Goal: Information Seeking & Learning: Check status

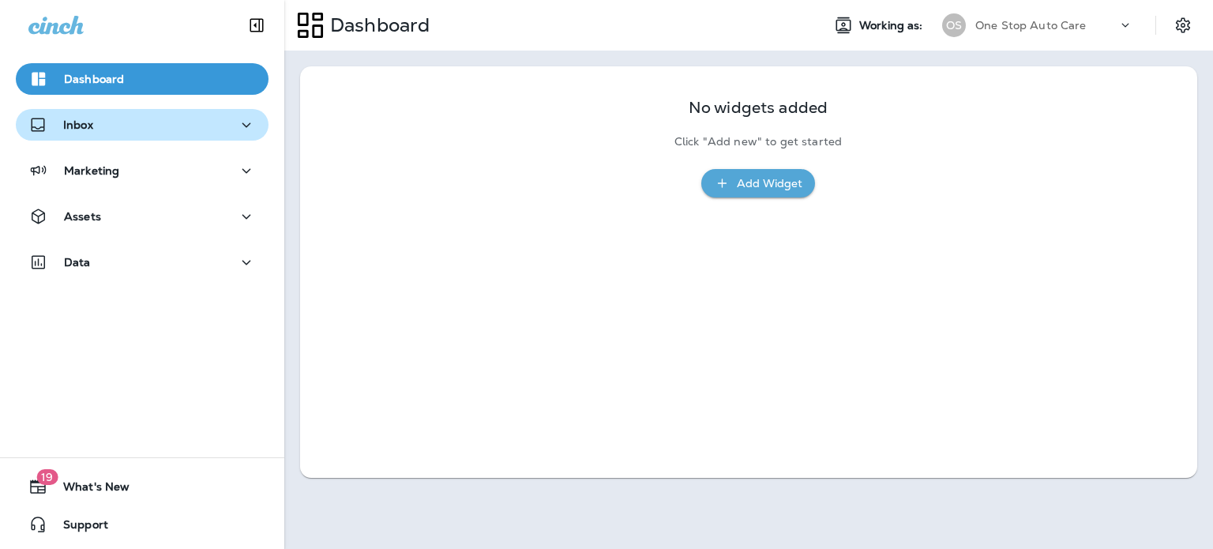
click at [70, 130] on p "Inbox" at bounding box center [78, 124] width 30 height 13
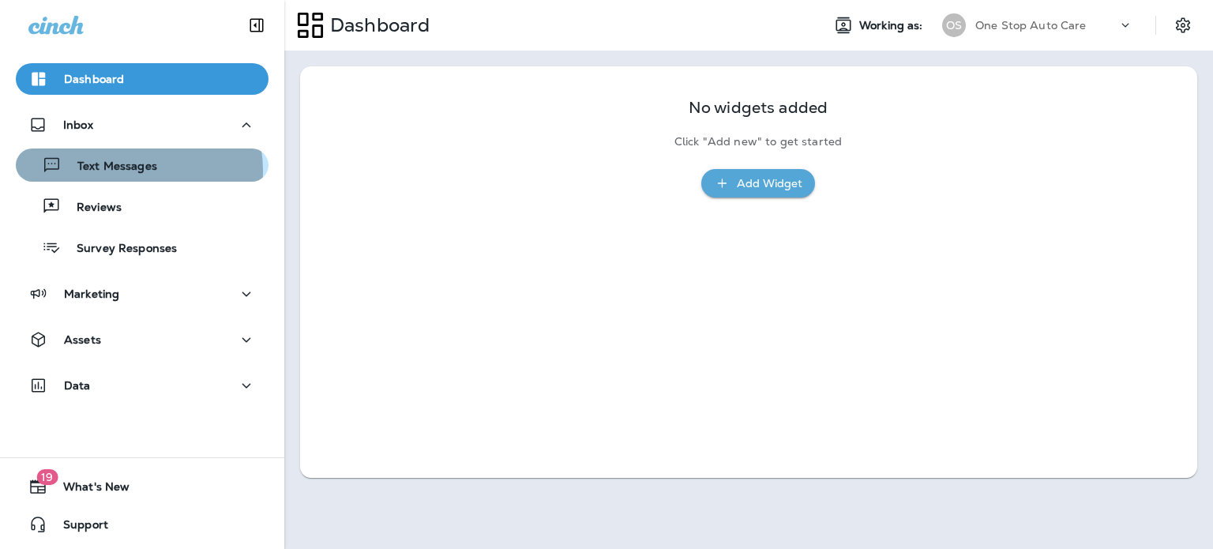
click at [129, 171] on p "Text Messages" at bounding box center [110, 167] width 96 height 15
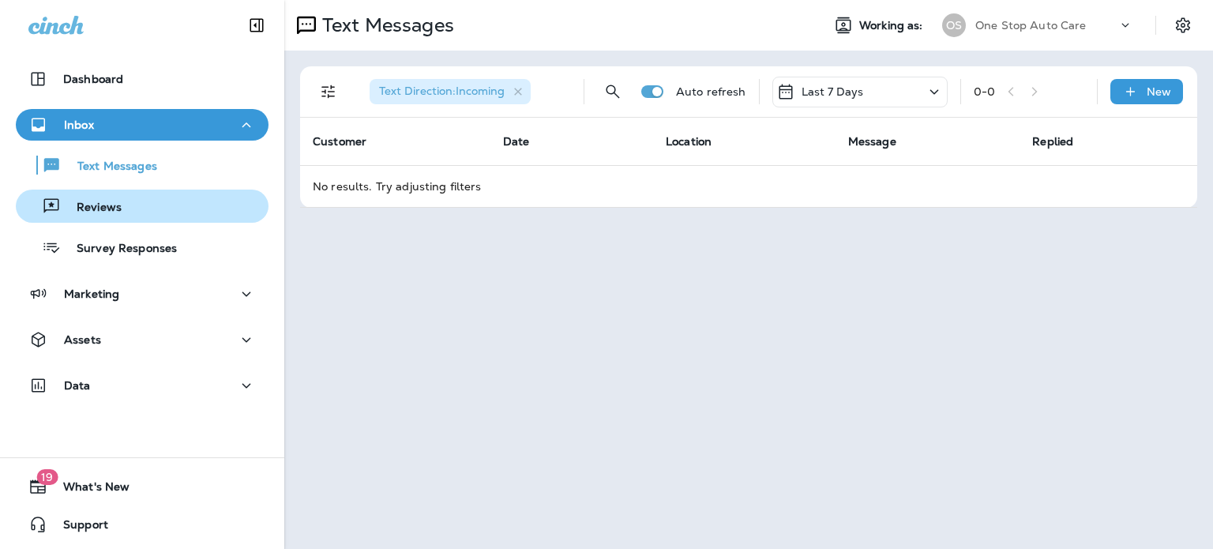
click at [95, 211] on p "Reviews" at bounding box center [91, 208] width 61 height 15
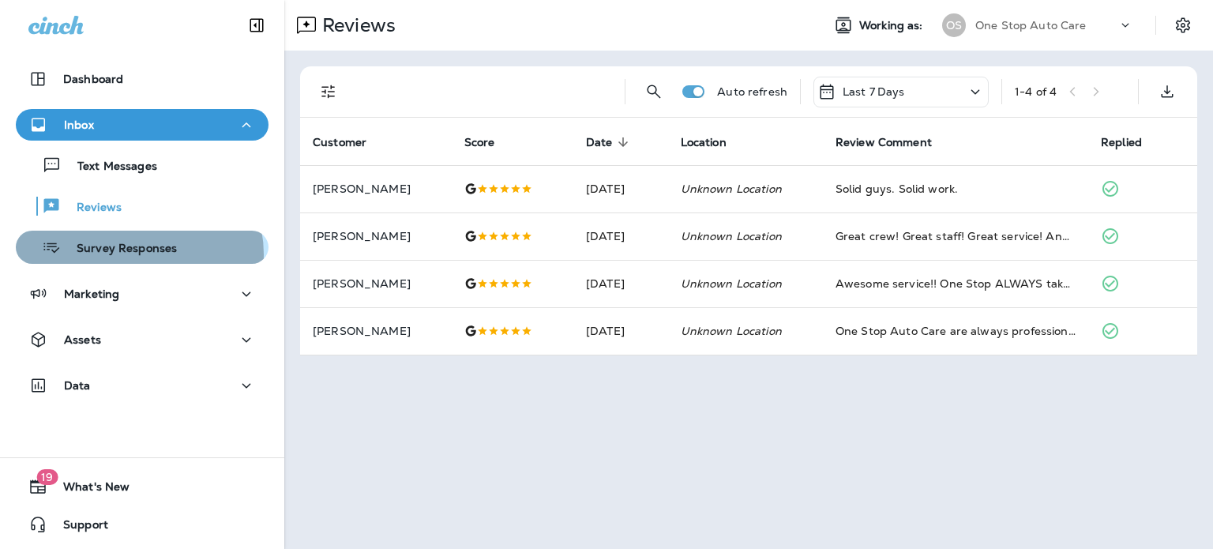
click at [136, 254] on p "Survey Responses" at bounding box center [119, 249] width 116 height 15
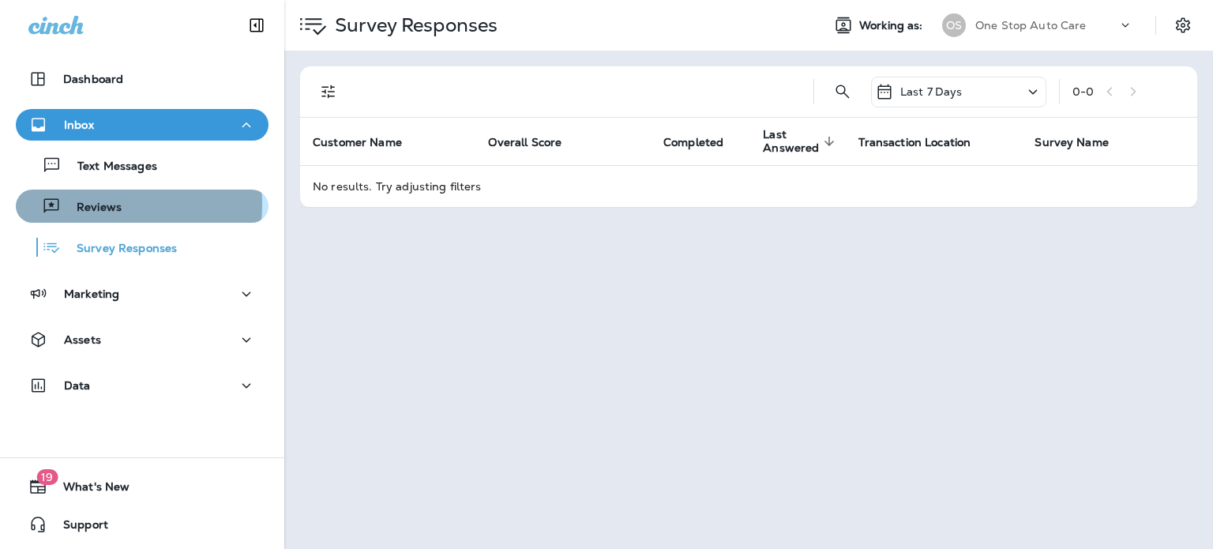
click at [97, 205] on p "Reviews" at bounding box center [91, 208] width 61 height 15
